Goal: Task Accomplishment & Management: Manage account settings

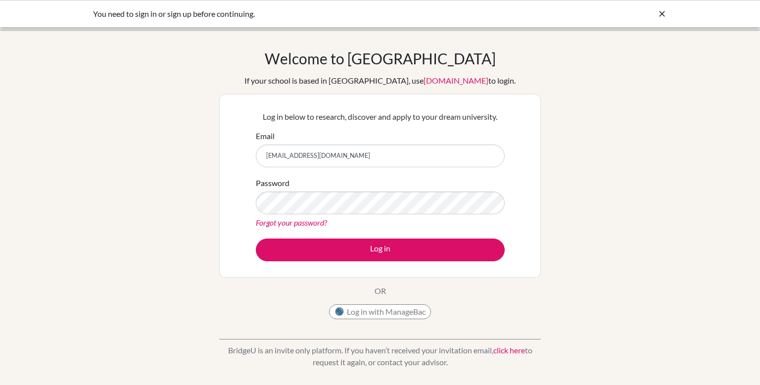
click at [256, 239] on button "Log in" at bounding box center [380, 250] width 249 height 23
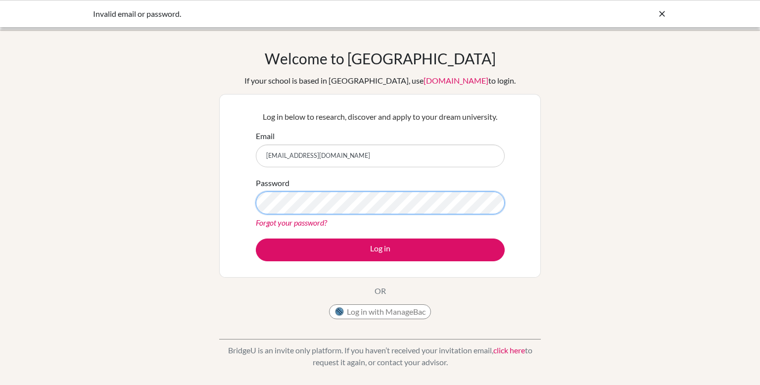
click at [256, 239] on button "Log in" at bounding box center [380, 250] width 249 height 23
click at [304, 227] on div "Forgot your password?" at bounding box center [380, 223] width 249 height 12
click at [302, 224] on link "Forgot your password?" at bounding box center [291, 222] width 71 height 9
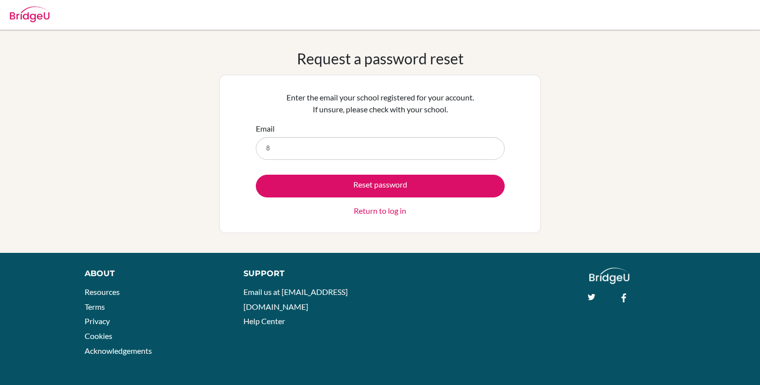
type input "[EMAIL_ADDRESS][DOMAIN_NAME]"
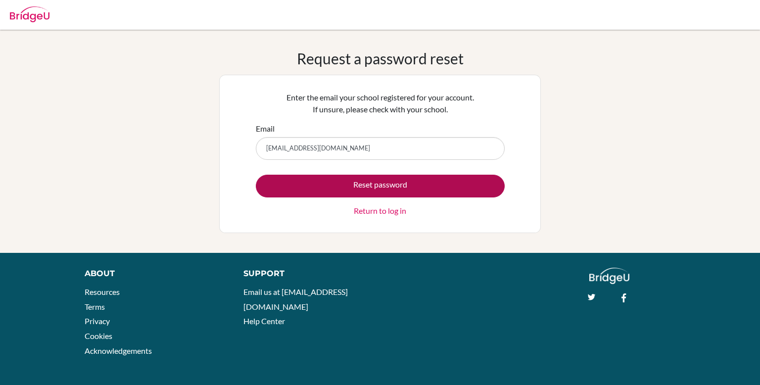
click at [342, 186] on button "Reset password" at bounding box center [380, 186] width 249 height 23
